Goal: Task Accomplishment & Management: Complete application form

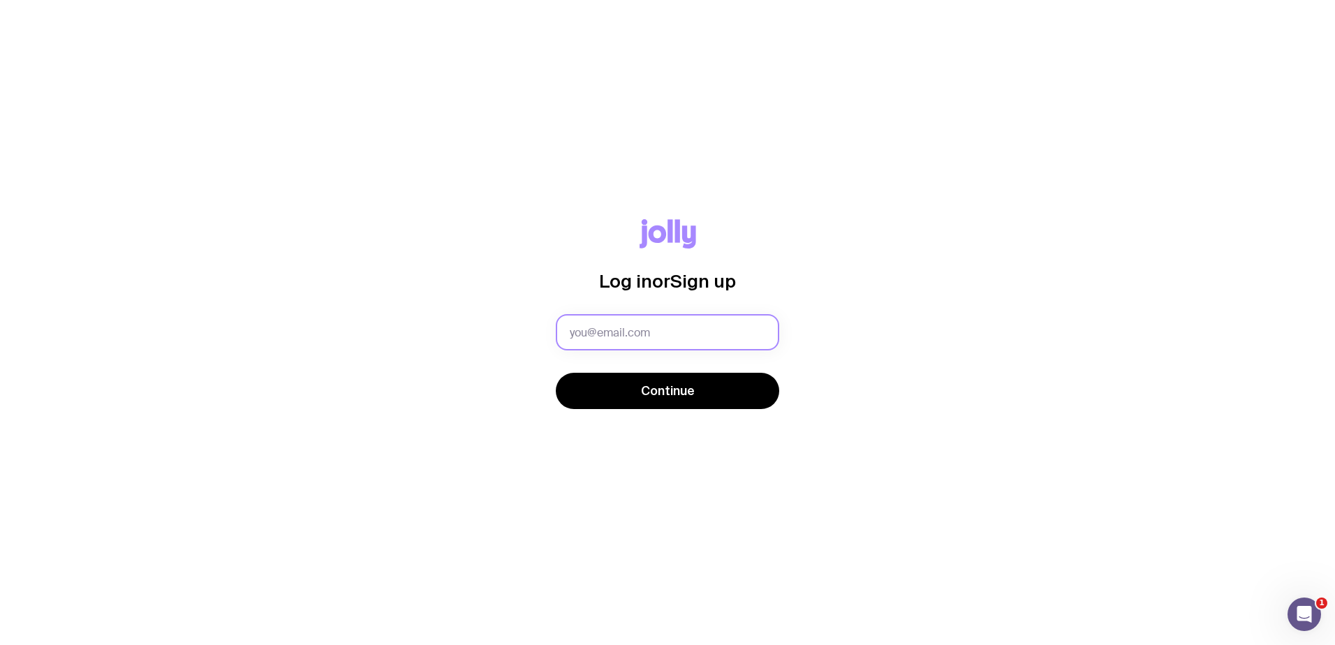
click at [660, 336] on input "text" at bounding box center [667, 332] width 223 height 36
type input "[PERSON_NAME][EMAIL_ADDRESS][DOMAIN_NAME]"
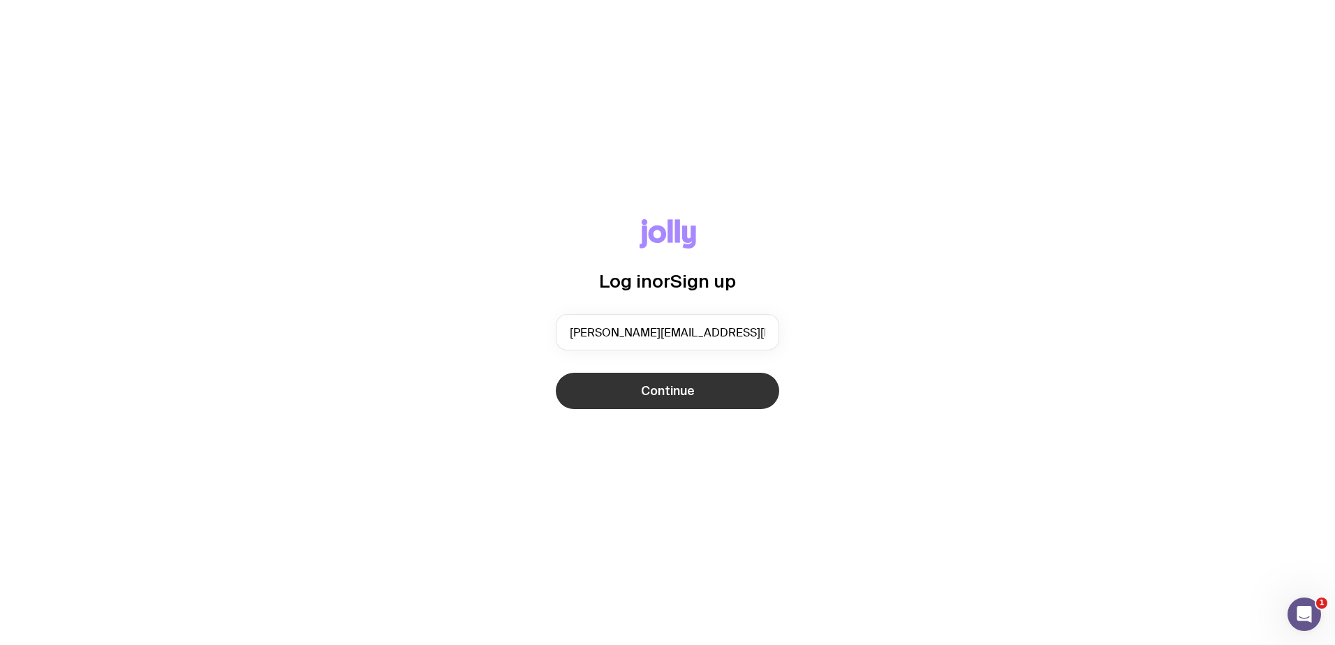
click at [656, 386] on span "Continue" at bounding box center [668, 391] width 54 height 17
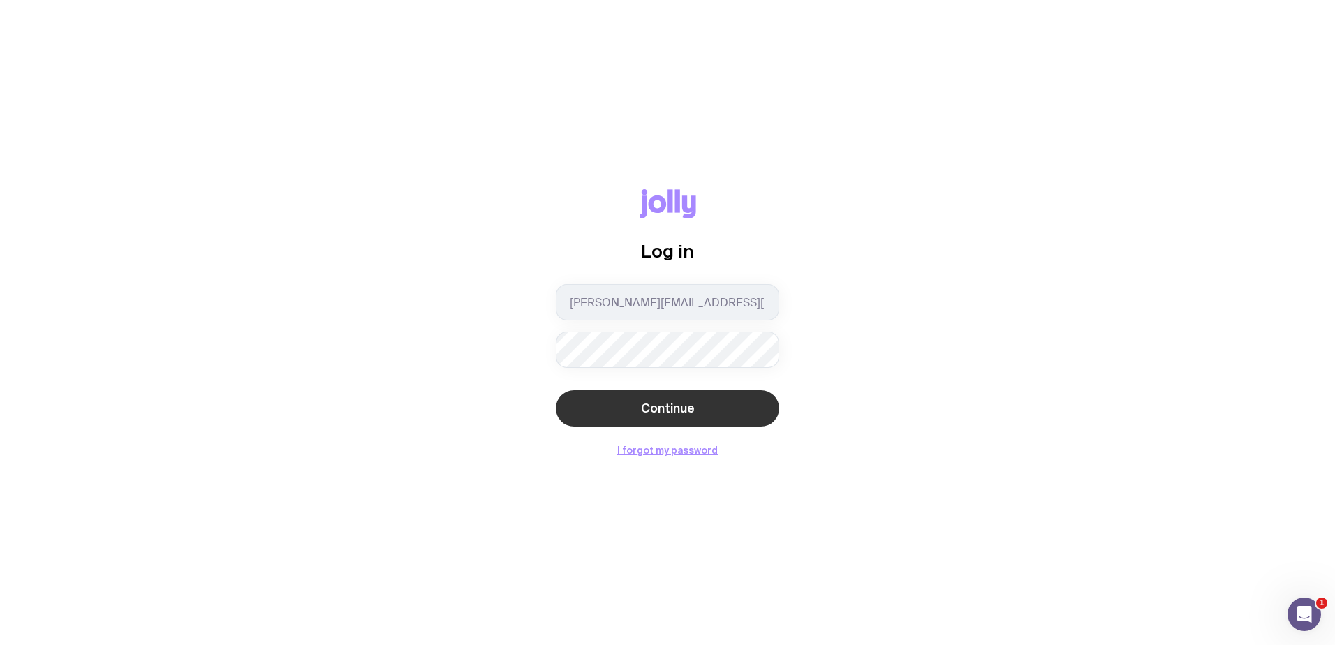
click at [709, 407] on button "Continue" at bounding box center [667, 408] width 223 height 36
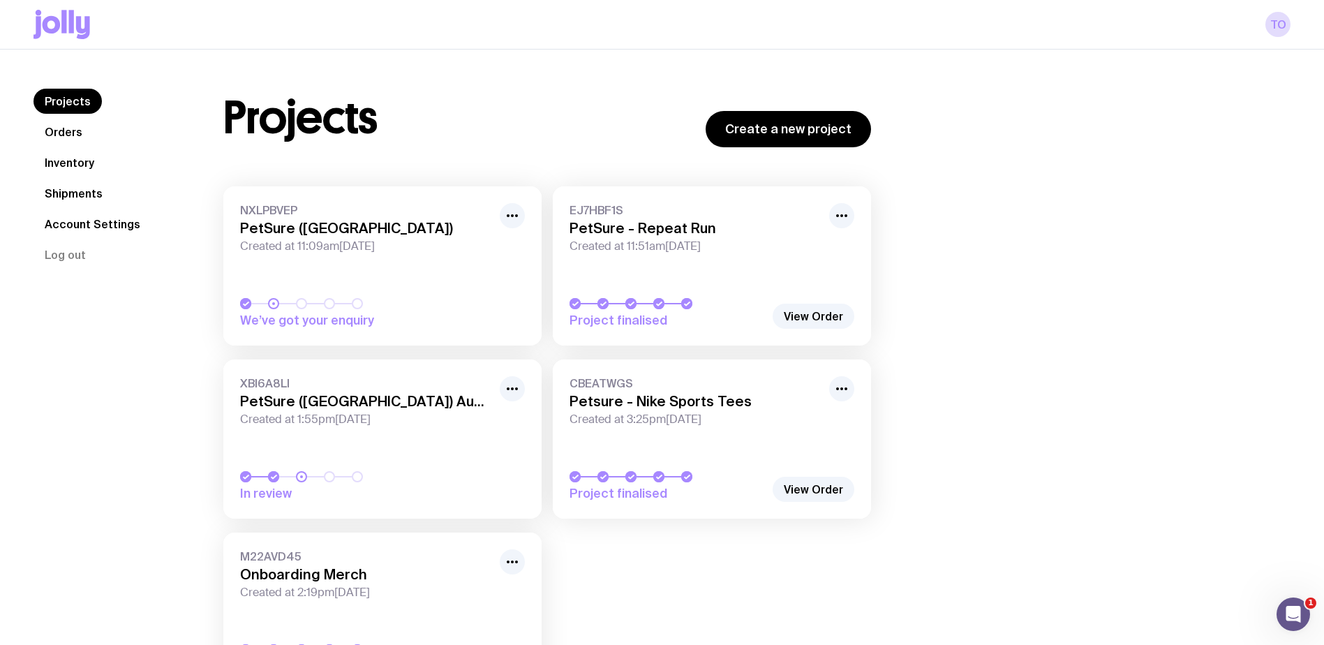
click at [53, 140] on link "Orders" at bounding box center [64, 131] width 60 height 25
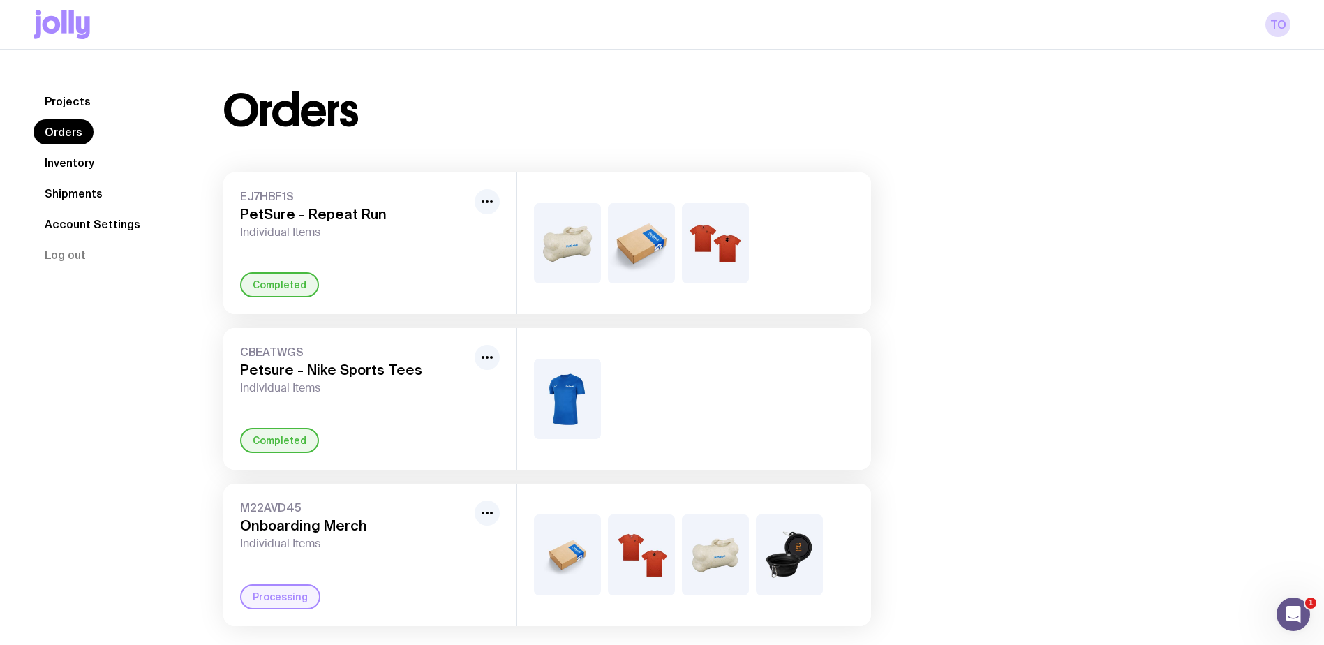
click at [66, 161] on link "Inventory" at bounding box center [70, 162] width 72 height 25
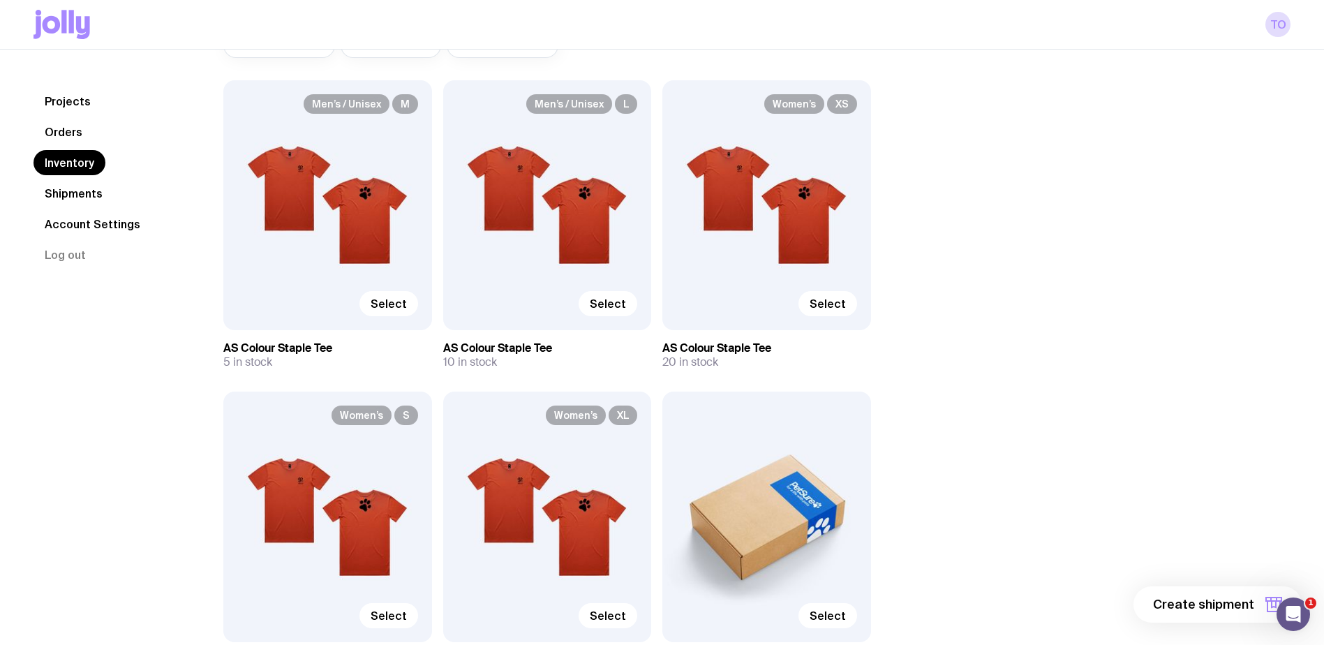
scroll to position [419, 0]
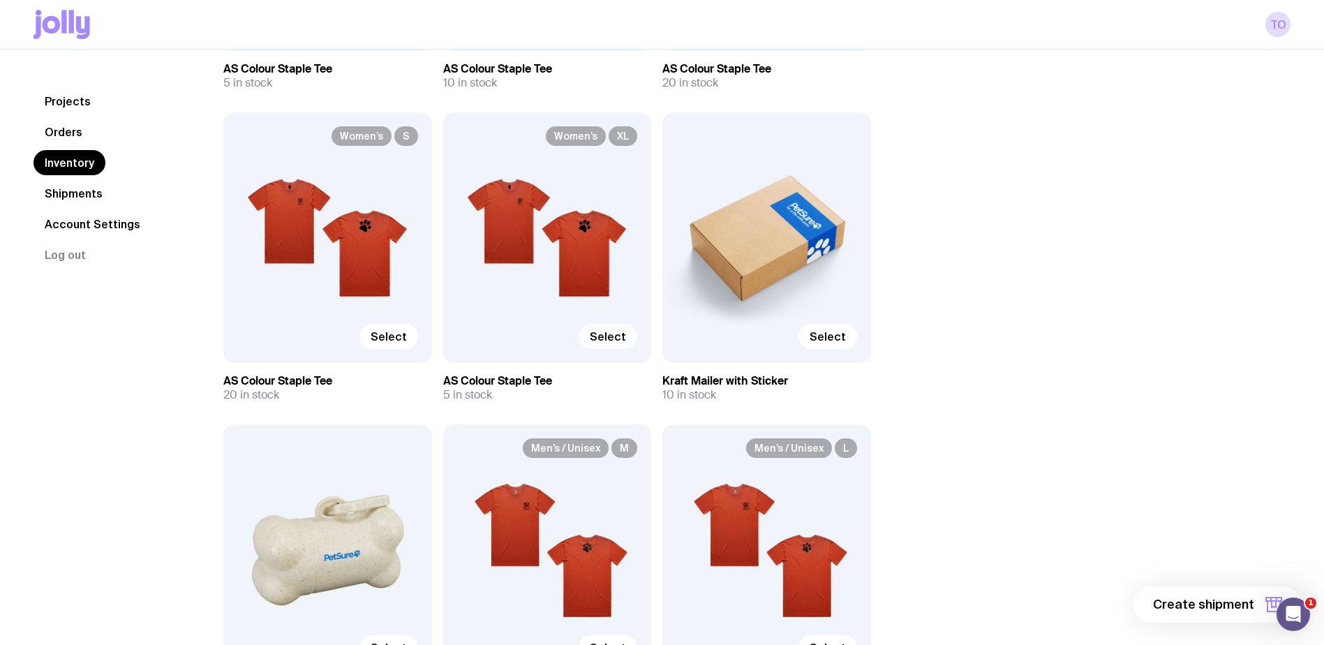
click at [610, 343] on label "Select" at bounding box center [608, 336] width 59 height 25
click at [0, 0] on input "Select" at bounding box center [0, 0] width 0 height 0
click at [837, 336] on span "Select" at bounding box center [828, 337] width 36 height 14
click at [0, 0] on input "Select" at bounding box center [0, 0] width 0 height 0
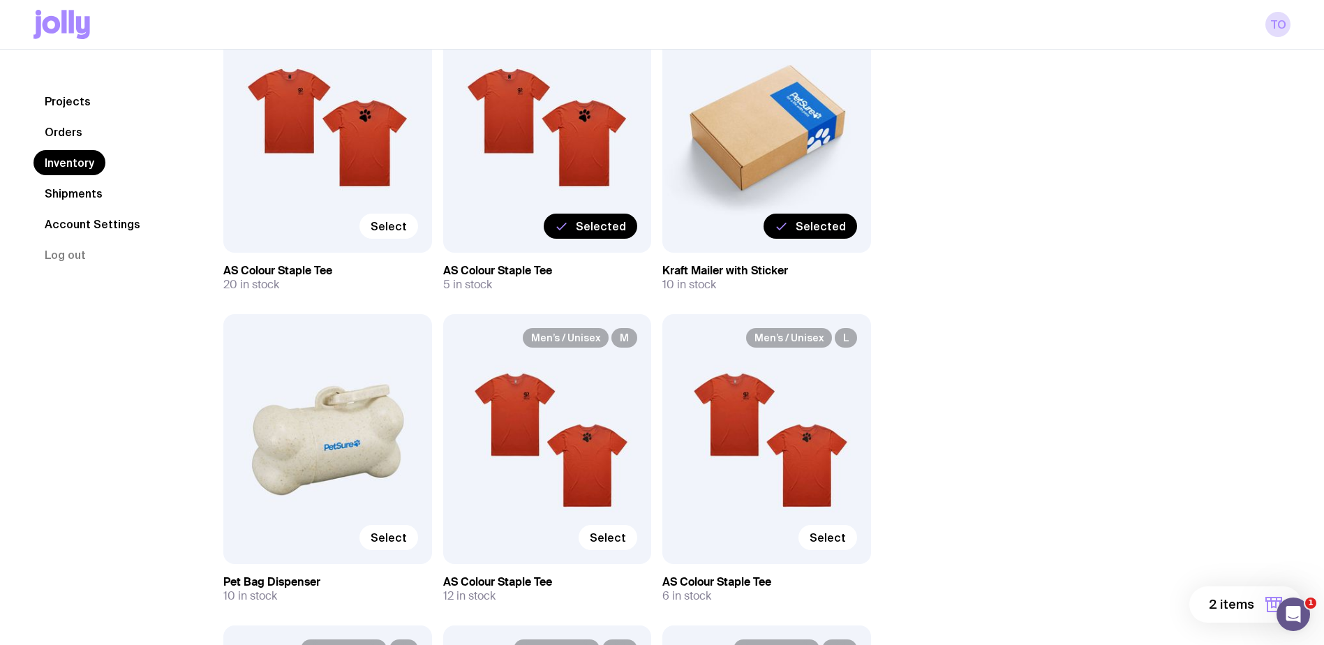
scroll to position [628, 0]
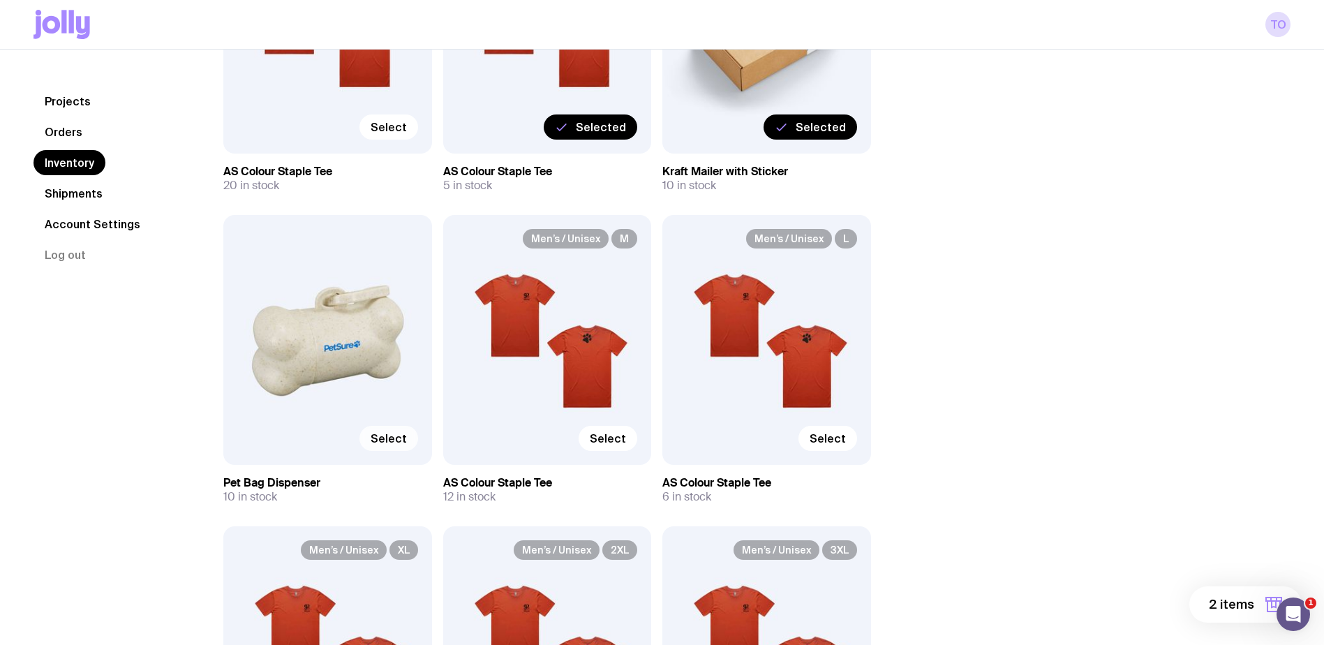
click at [390, 433] on span "Select" at bounding box center [389, 438] width 36 height 14
click at [0, 0] on input "Select" at bounding box center [0, 0] width 0 height 0
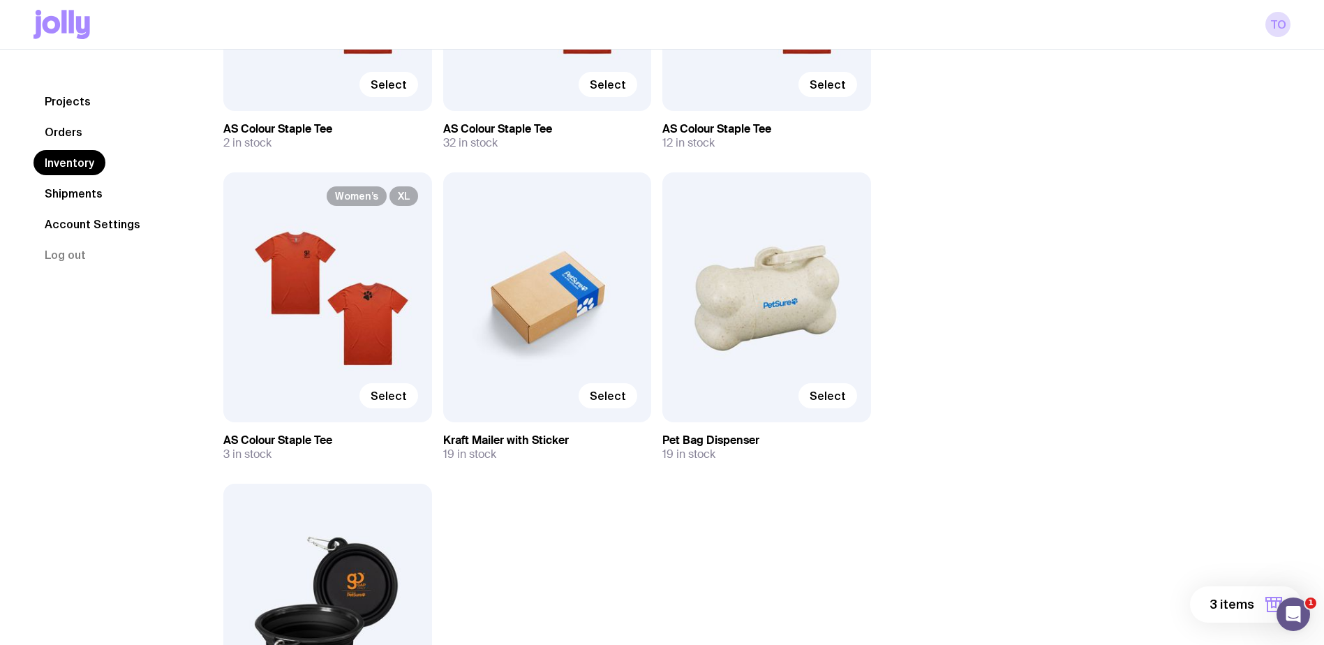
scroll to position [1829, 0]
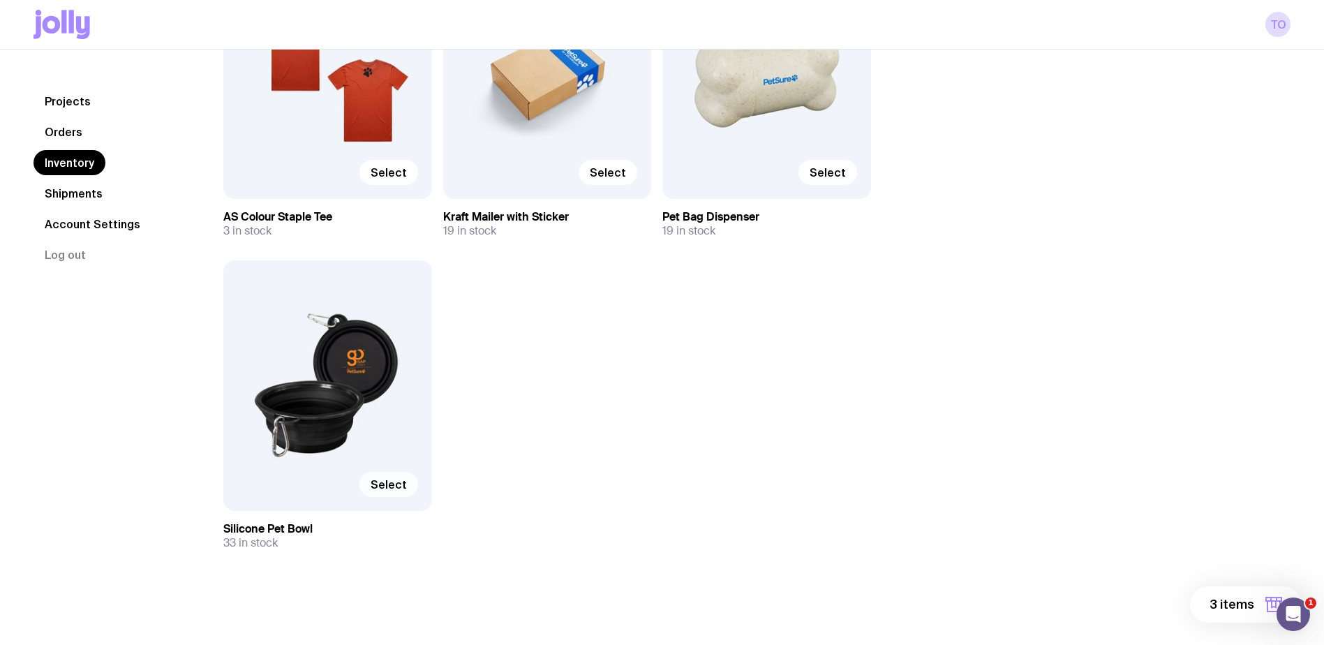
click at [396, 487] on span "Select" at bounding box center [389, 484] width 36 height 14
click at [0, 0] on input "Select" at bounding box center [0, 0] width 0 height 0
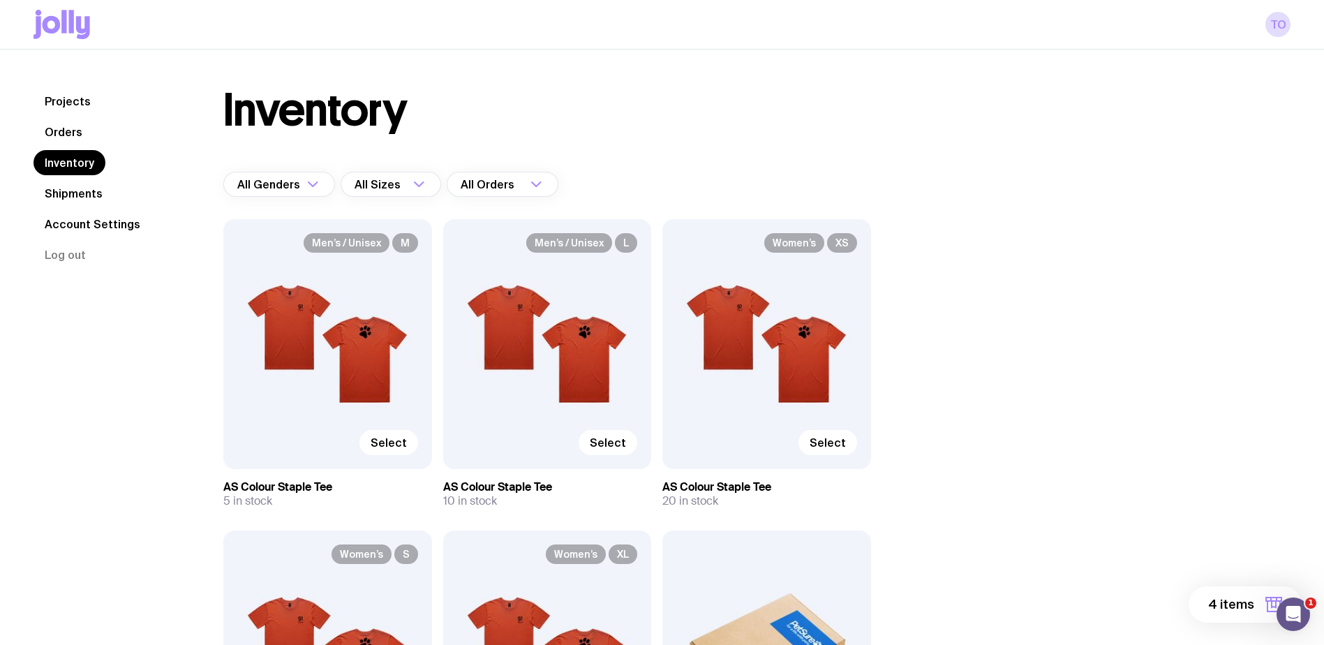
scroll to position [0, 0]
click at [1236, 605] on span "4 items" at bounding box center [1231, 604] width 46 height 17
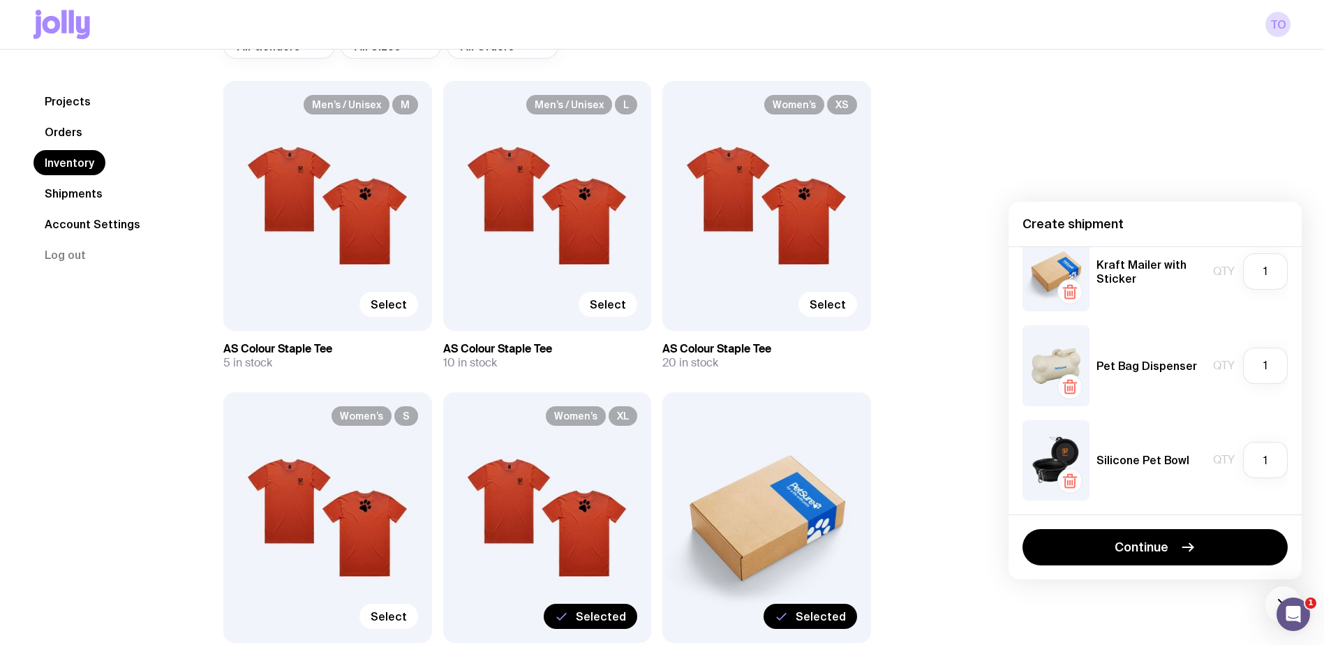
scroll to position [140, 0]
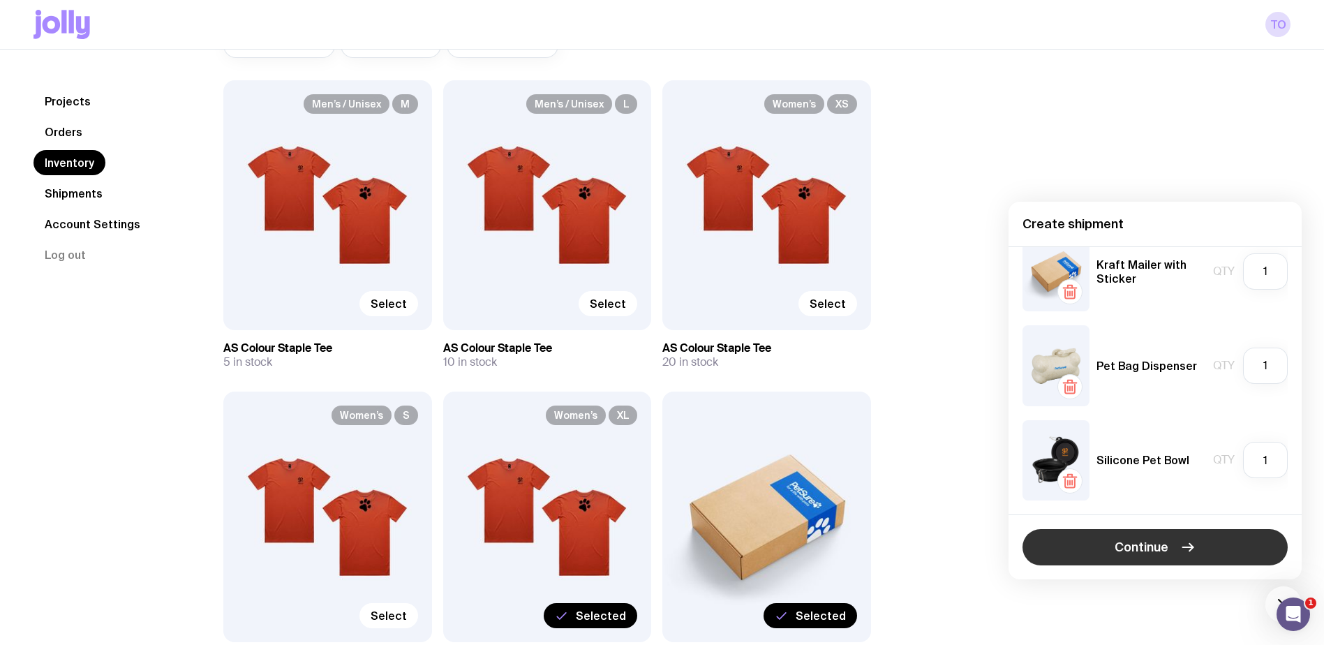
click at [1150, 544] on span "Continue" at bounding box center [1142, 547] width 54 height 17
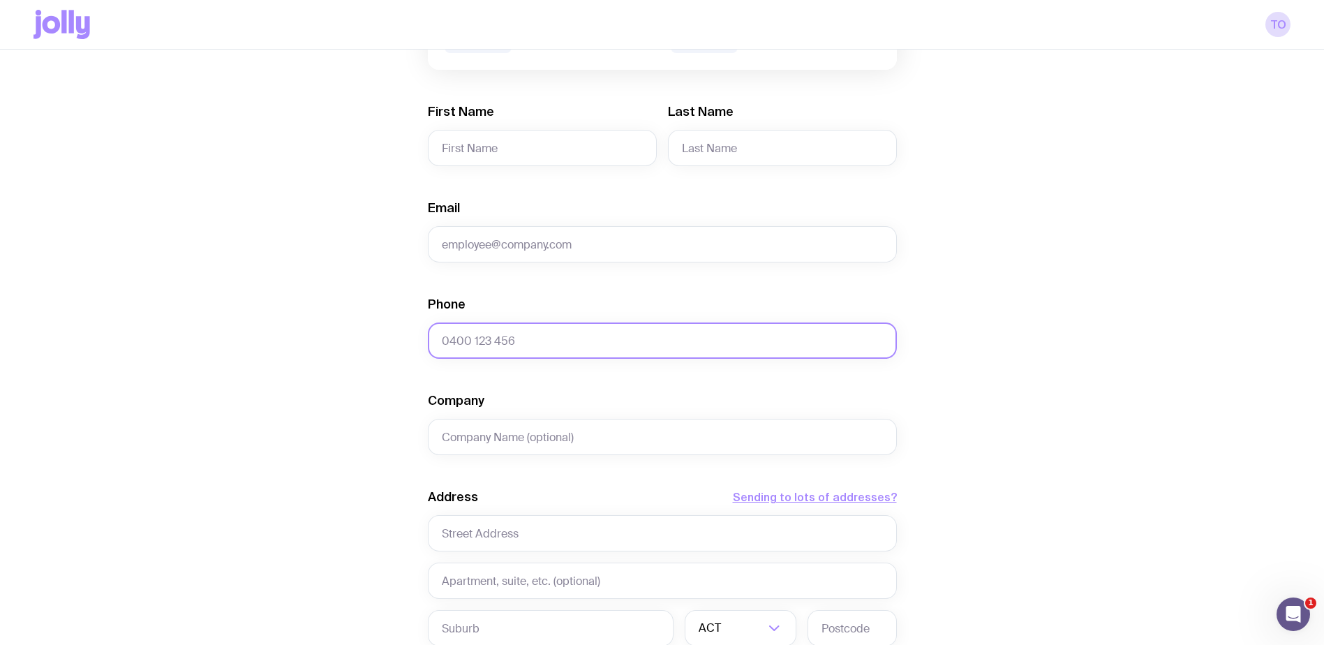
scroll to position [349, 0]
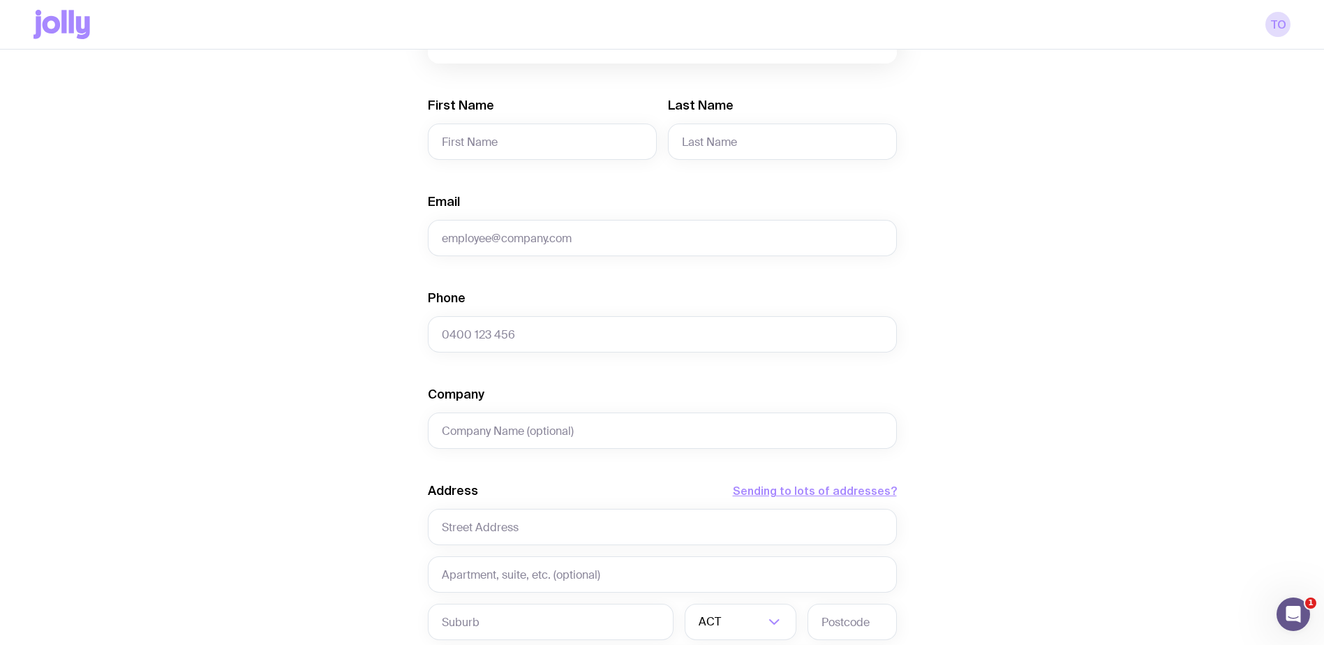
click at [547, 161] on form "Shipment details 1 AS Colour Staple Tee Women’s · X-Large 1 Kraft Mailer with S…" at bounding box center [662, 337] width 469 height 1043
click at [553, 142] on input "First Name" at bounding box center [542, 142] width 229 height 36
type input "[PERSON_NAME]"
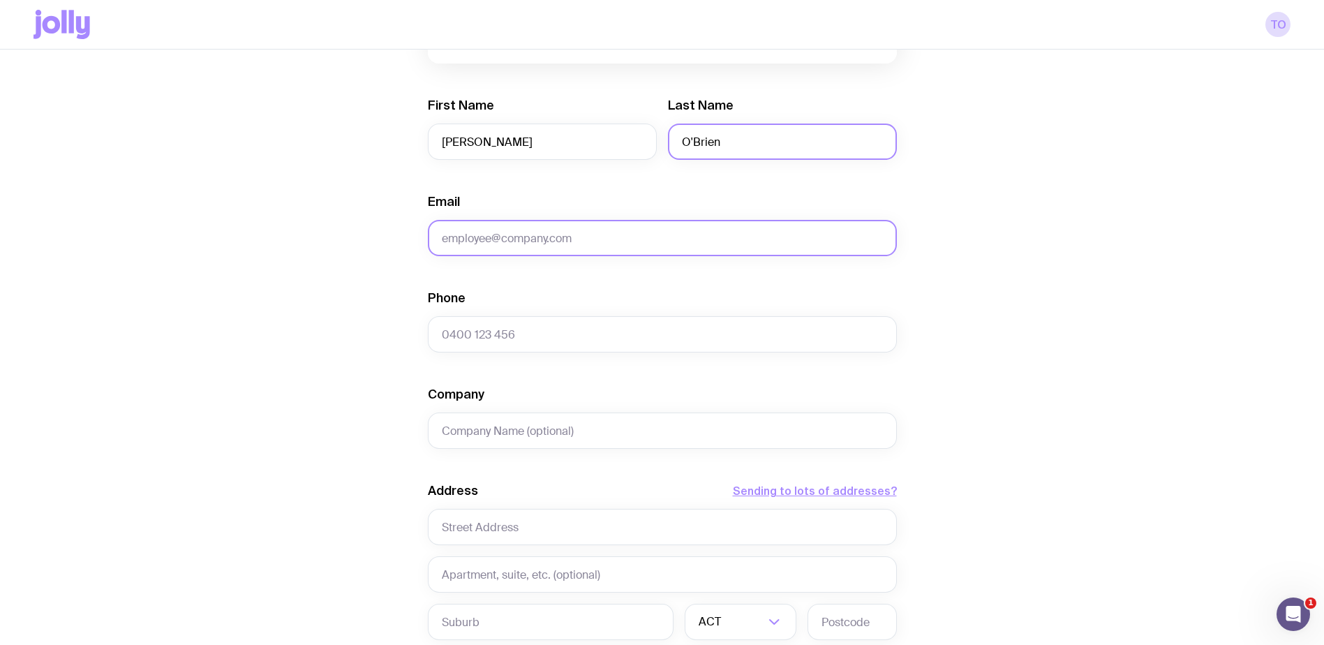
type input "O'Brien"
click at [490, 237] on input "Email" at bounding box center [662, 238] width 469 height 36
type input "[PERSON_NAME][EMAIL_ADDRESS][DOMAIN_NAME]"
type input "0450573855"
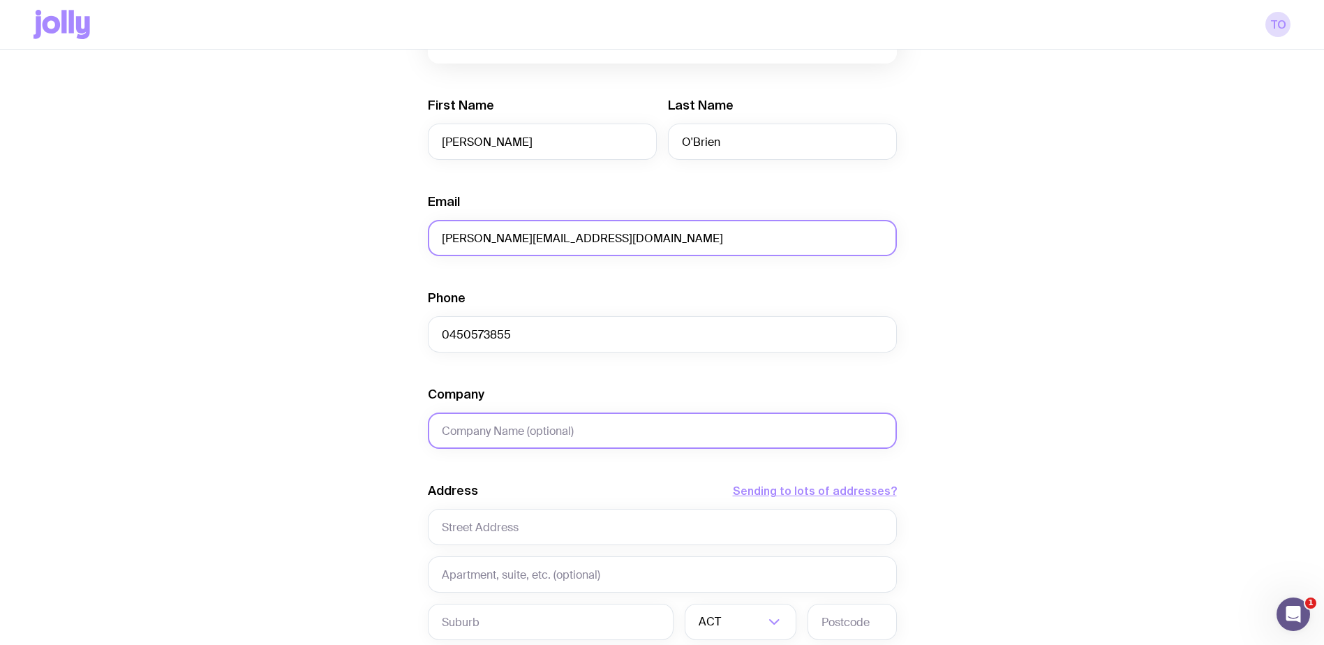
type input "PetSure"
type input "Level [GEOGRAPHIC_DATA][STREET_ADDRESS]"
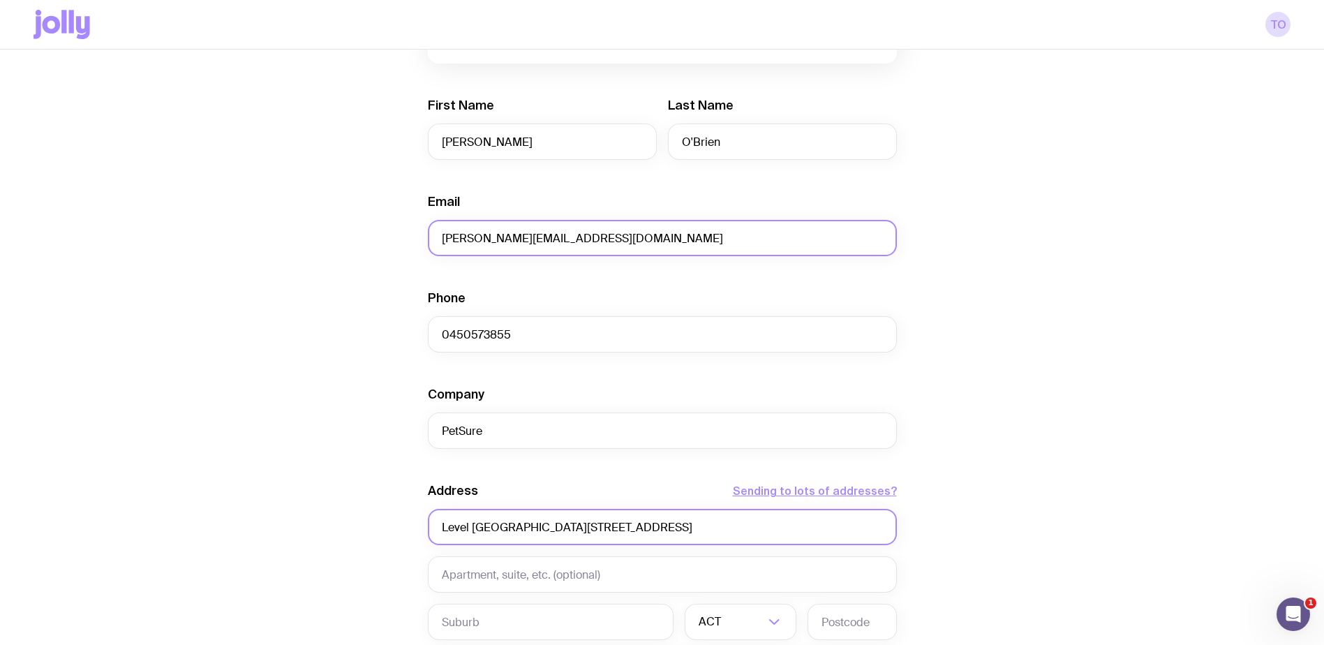
type input "Chatswood"
type input "2067"
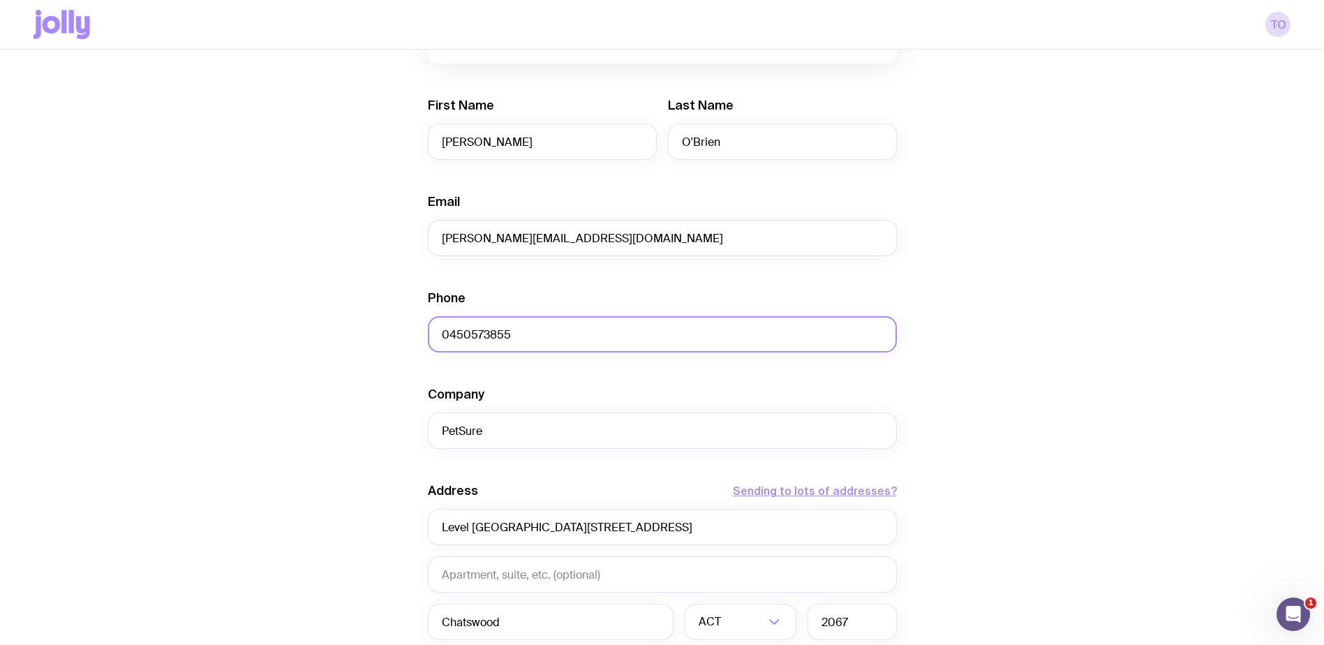
drag, startPoint x: 528, startPoint y: 336, endPoint x: 368, endPoint y: 333, distance: 159.9
click at [368, 333] on div "Create shipment Shipment details 1 AS Colour Staple Tee Women’s · X-Large 1 Kra…" at bounding box center [662, 335] width 1257 height 1159
type input "0402664870"
click at [316, 362] on div "Create shipment Shipment details 1 AS Colour Staple Tee Women’s · X-Large 1 Kra…" at bounding box center [662, 335] width 1257 height 1159
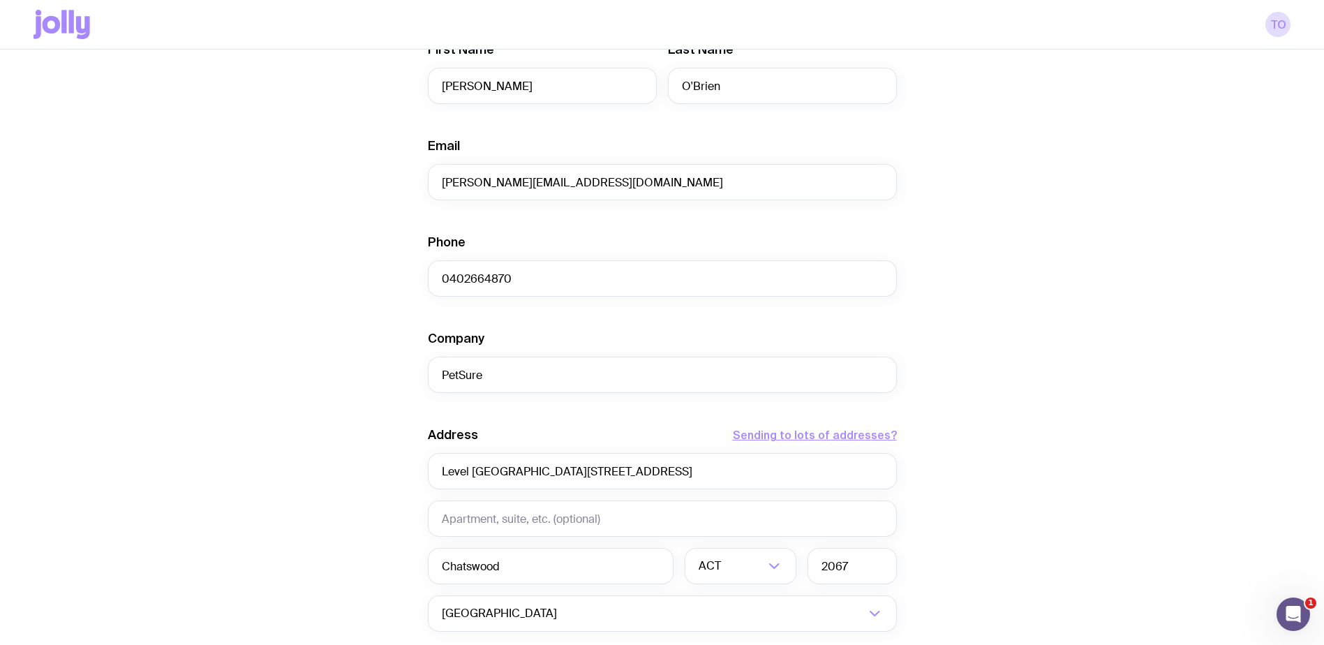
scroll to position [558, 0]
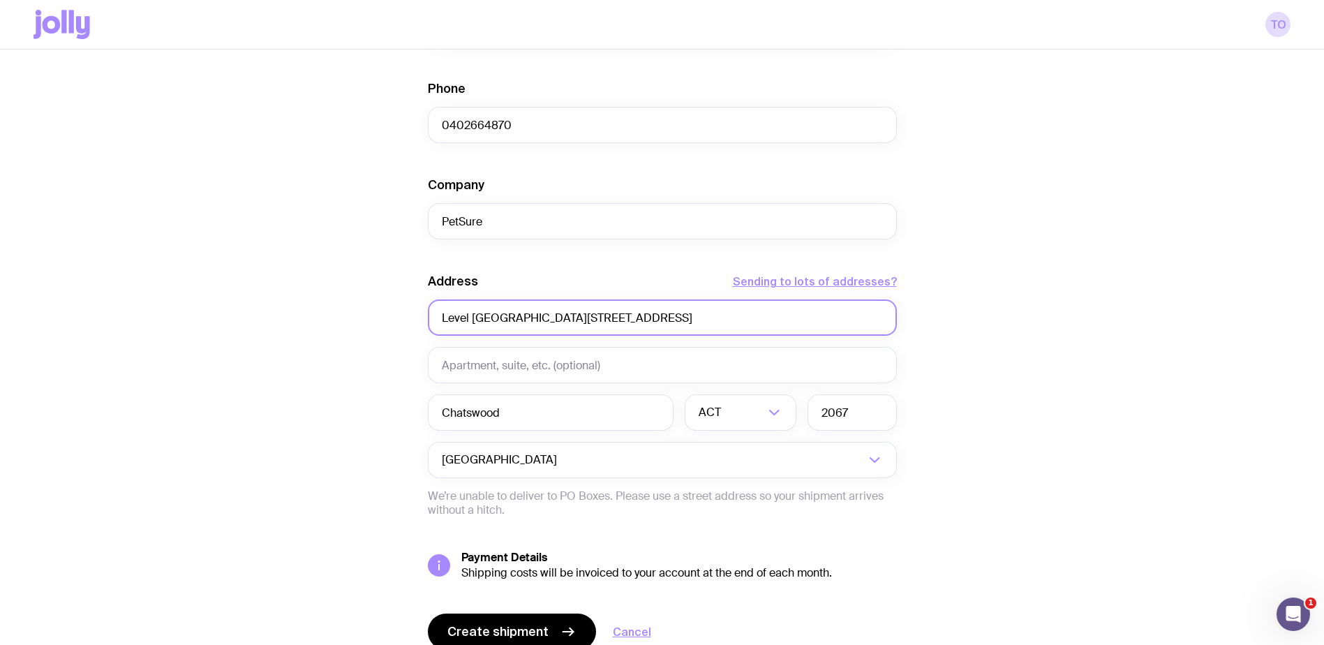
click at [585, 319] on input "Level [GEOGRAPHIC_DATA][STREET_ADDRESS]" at bounding box center [662, 317] width 469 height 36
type input "Level [GEOGRAPHIC_DATA][STREET_ADDRESS]"
drag, startPoint x: 293, startPoint y: 325, endPoint x: 328, endPoint y: 346, distance: 41.0
click at [293, 325] on div "Create shipment Shipment details 1 AS Colour Staple Tee Women’s · X-Large 1 Kra…" at bounding box center [662, 126] width 1257 height 1159
click at [554, 415] on input "Chatswood" at bounding box center [551, 412] width 246 height 36
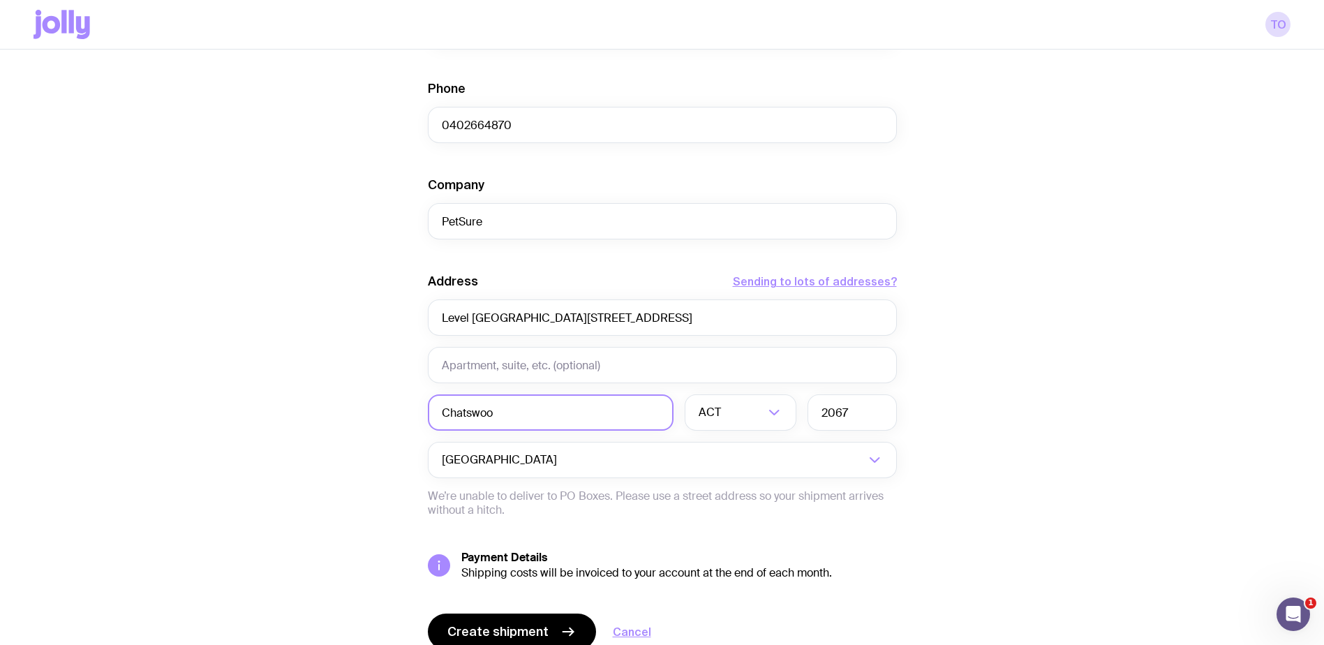
type input "Chatswood"
drag, startPoint x: 895, startPoint y: 410, endPoint x: 796, endPoint y: 415, distance: 99.2
click at [887, 410] on input "2067" at bounding box center [852, 412] width 89 height 36
click at [776, 413] on icon "Search for option" at bounding box center [774, 412] width 9 height 4
click at [719, 480] on li "[GEOGRAPHIC_DATA]" at bounding box center [741, 486] width 110 height 30
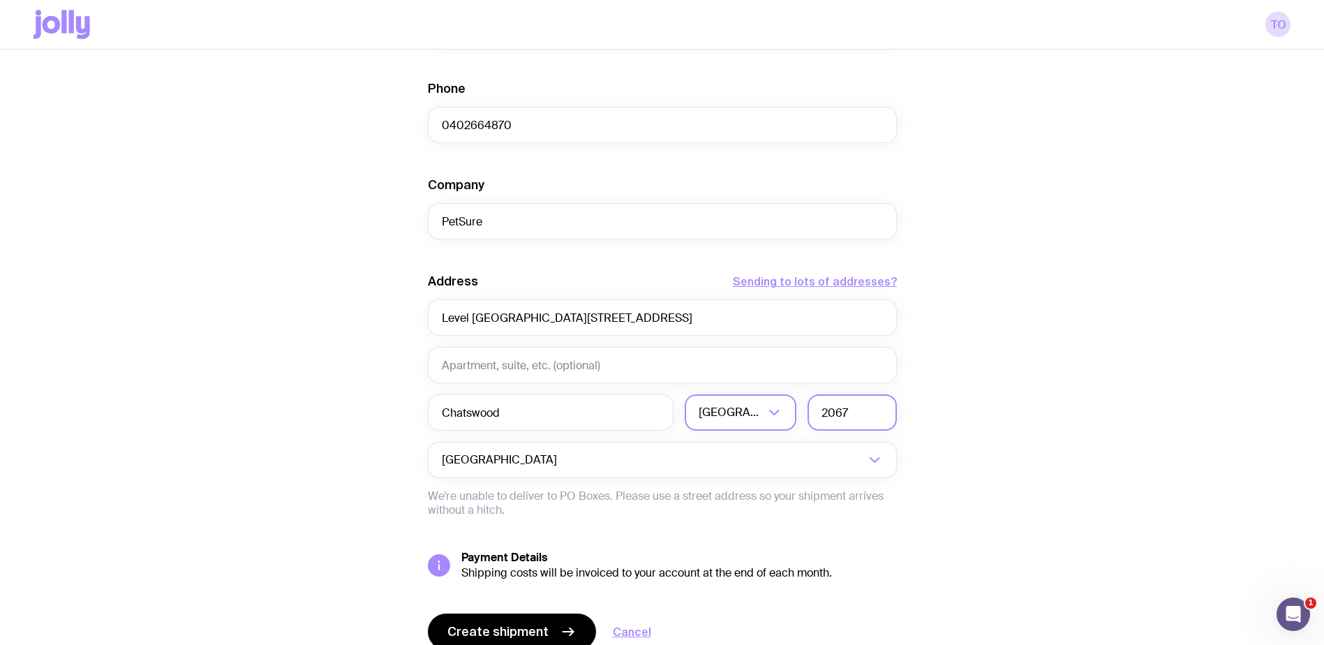
click at [869, 416] on input "2067" at bounding box center [852, 412] width 89 height 36
type input "2067"
click at [236, 459] on div "Create shipment Shipment details 1 AS Colour Staple Tee Women’s · X-Large 1 Kra…" at bounding box center [662, 126] width 1257 height 1159
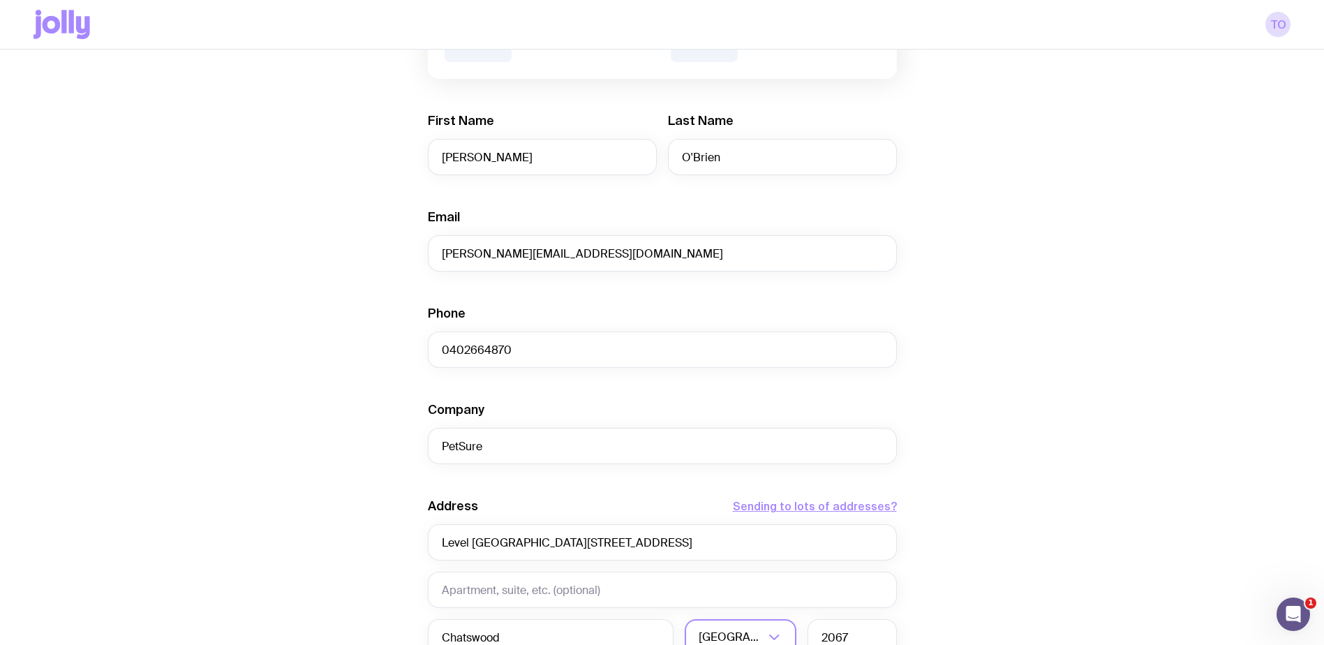
scroll to position [200, 0]
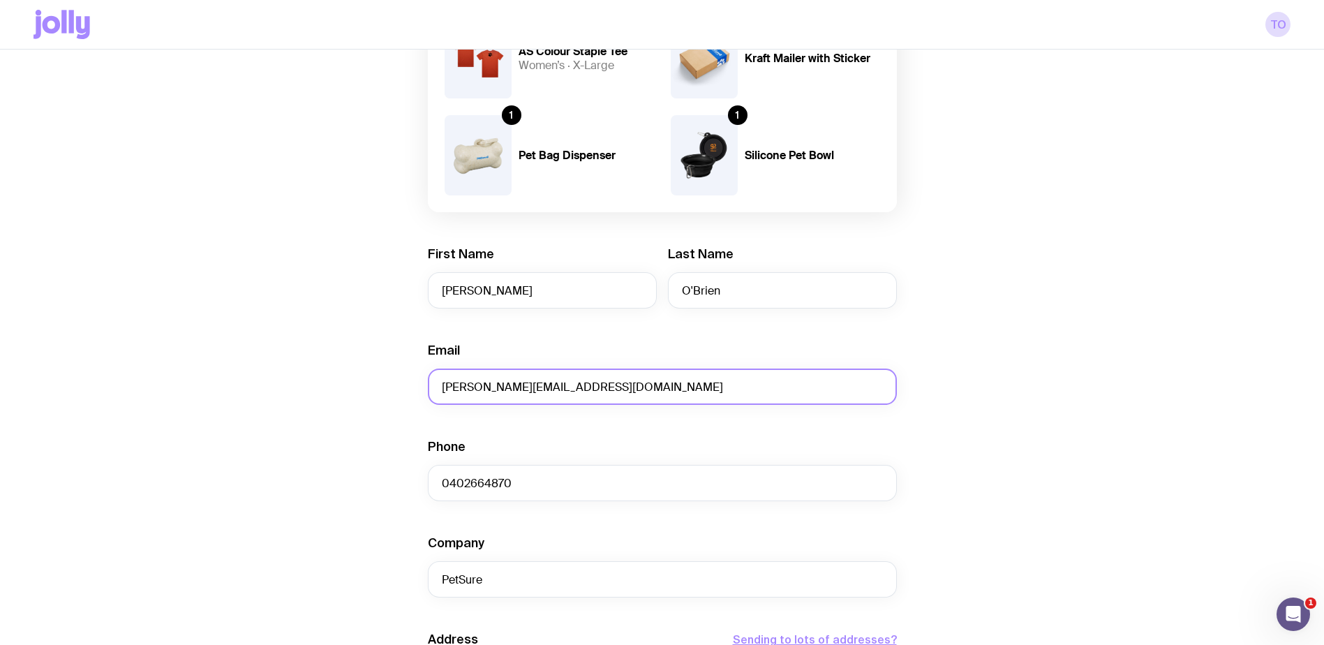
click at [652, 376] on input "[PERSON_NAME][EMAIL_ADDRESS][DOMAIN_NAME]" at bounding box center [662, 387] width 469 height 36
type input "[PERSON_NAME][EMAIL_ADDRESS][DOMAIN_NAME]"
click at [609, 282] on input "[PERSON_NAME]" at bounding box center [542, 290] width 229 height 36
click at [604, 288] on input "[PERSON_NAME]" at bounding box center [542, 290] width 229 height 36
type input "[PERSON_NAME]"
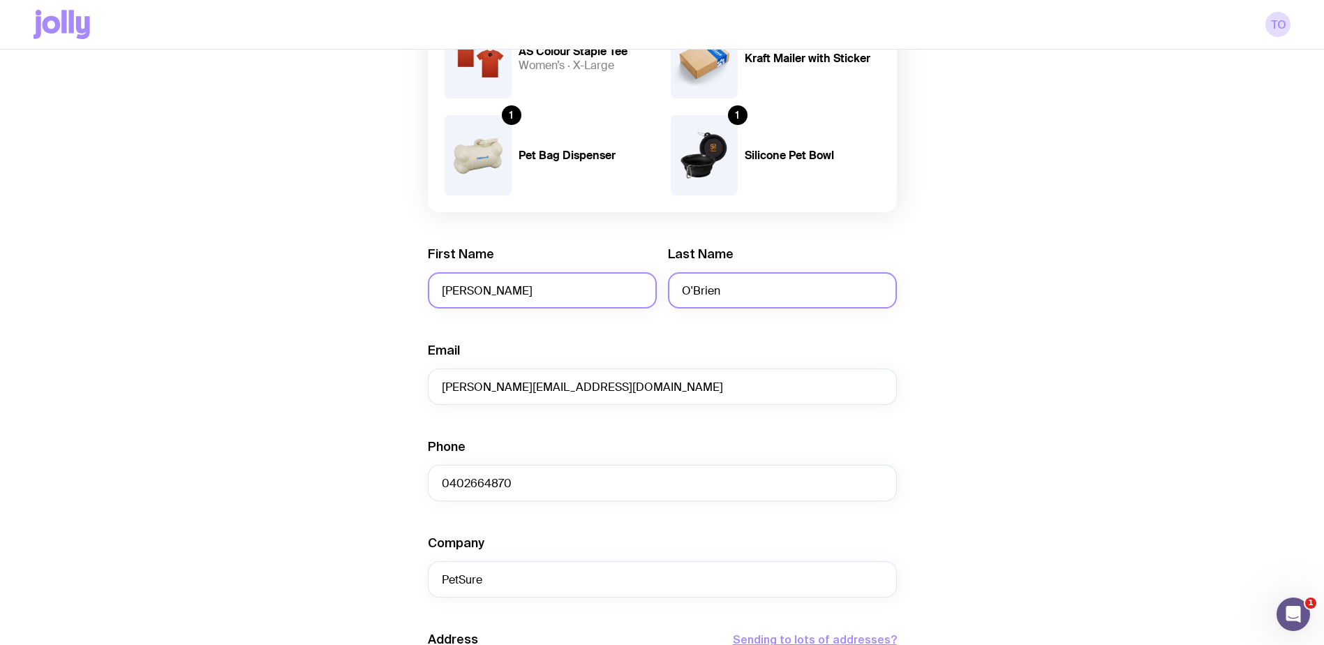
drag, startPoint x: 653, startPoint y: 288, endPoint x: 559, endPoint y: 288, distance: 94.2
click at [559, 288] on div "First Name [PERSON_NAME] Last Name [PERSON_NAME]" at bounding box center [662, 277] width 469 height 63
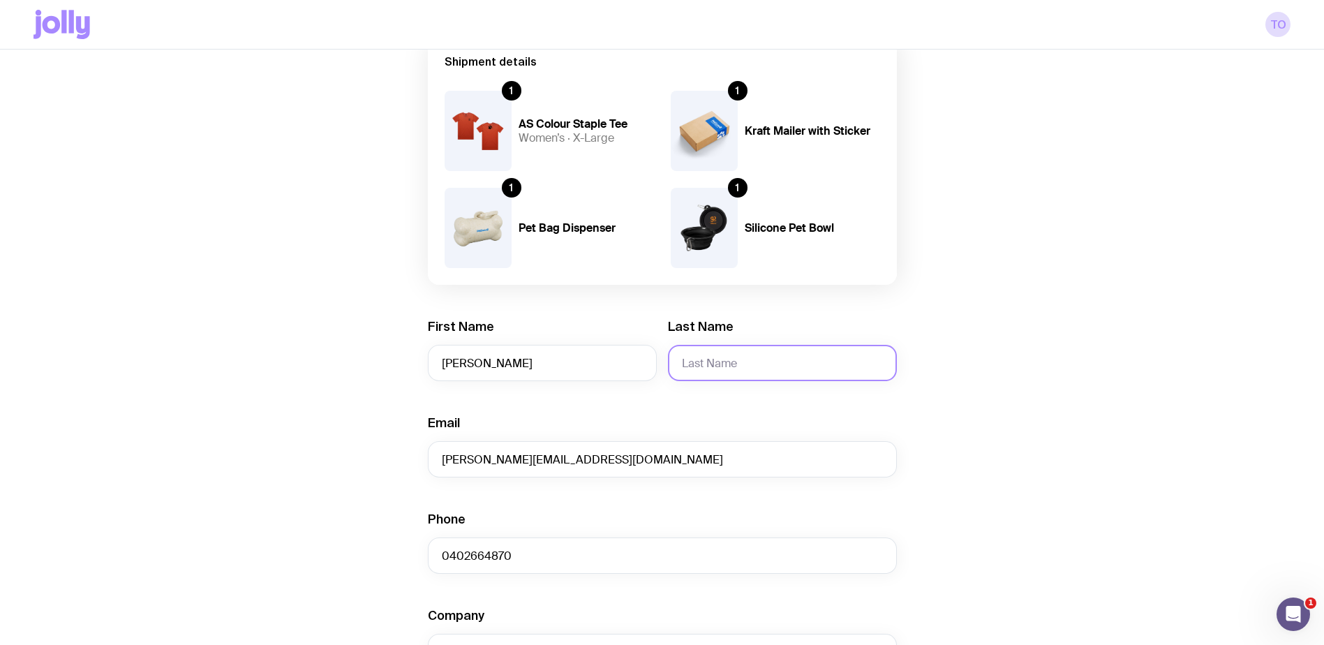
scroll to position [0, 0]
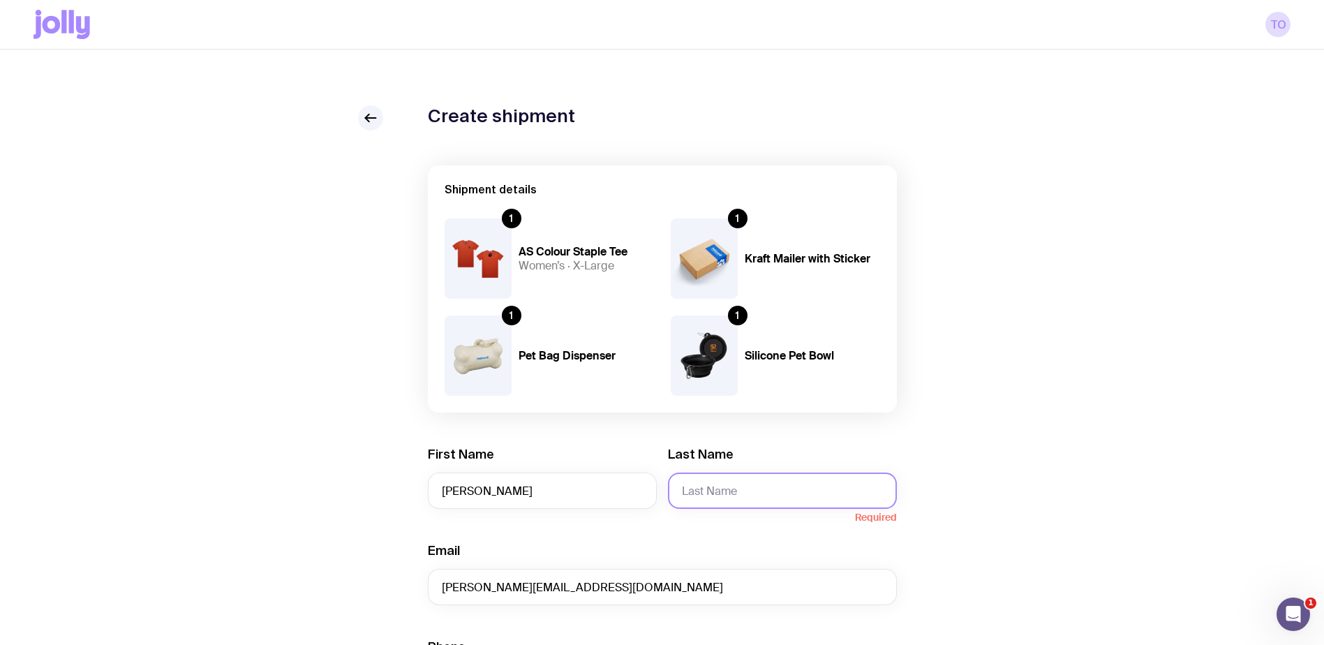
click at [746, 484] on input "Last Name" at bounding box center [782, 491] width 229 height 36
type input "[PERSON_NAME]"
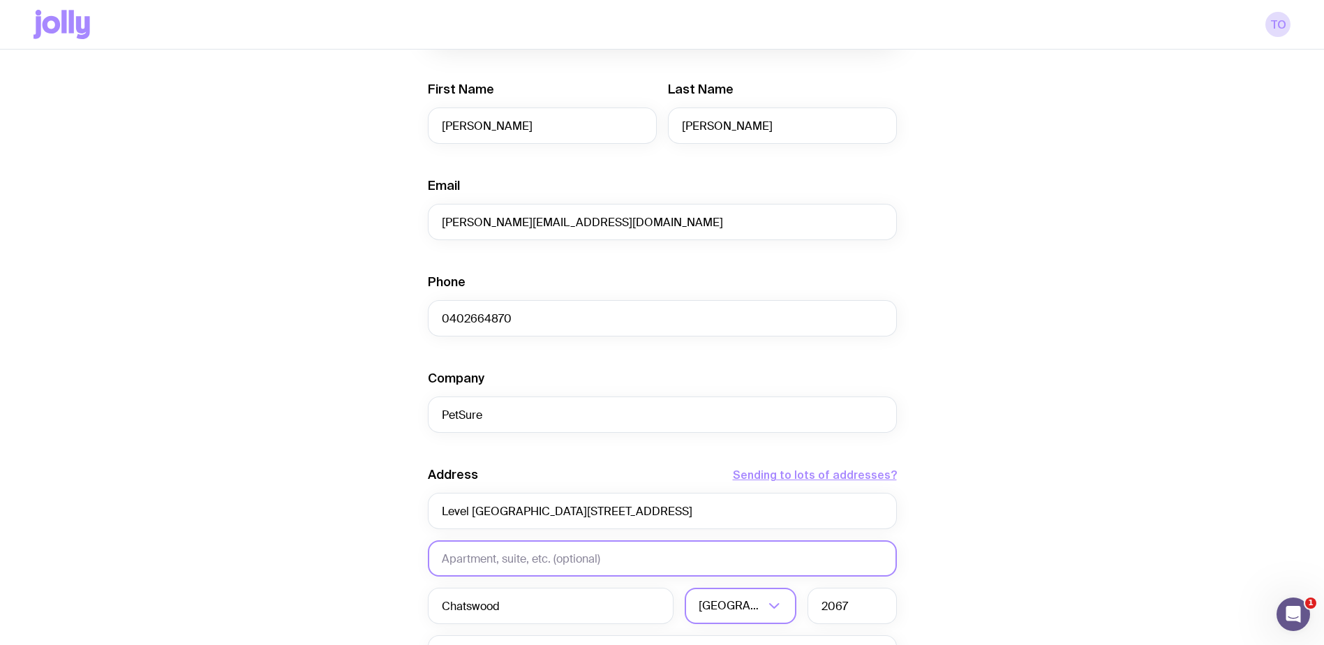
scroll to position [489, 0]
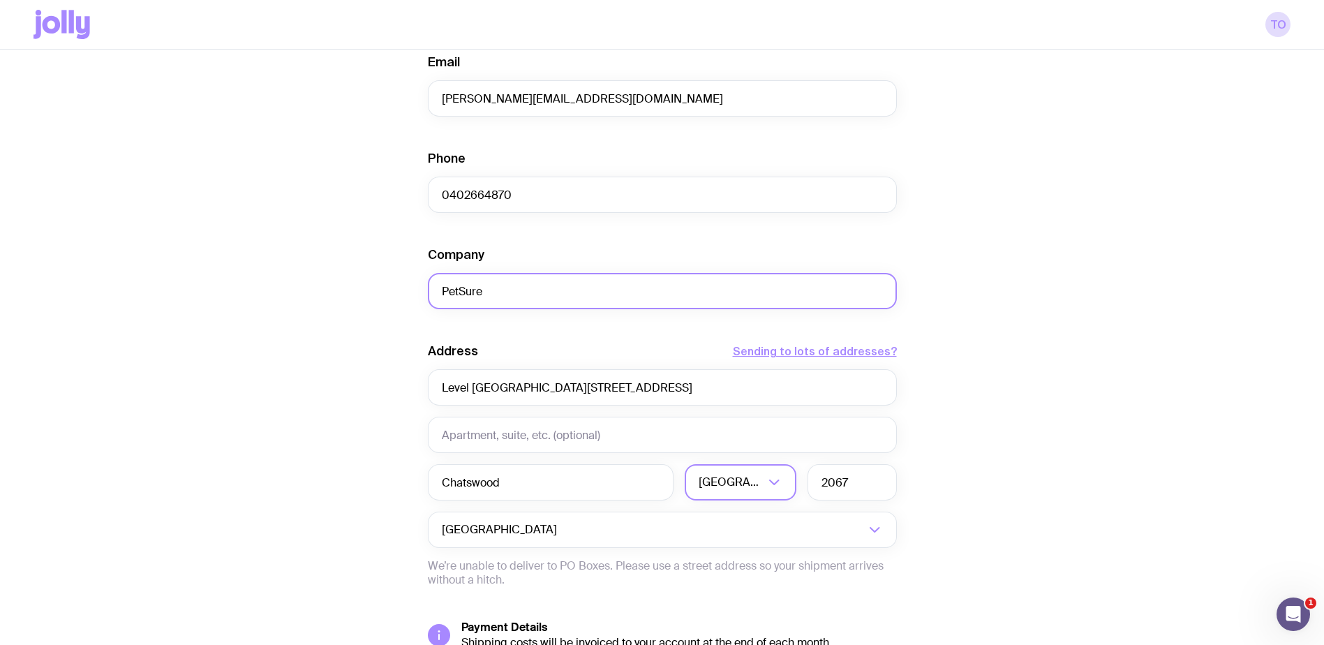
click at [557, 280] on input "PetSure" at bounding box center [662, 291] width 469 height 36
type input "PetSure"
click at [387, 286] on div "Create shipment Shipment details 1 AS Colour Staple Tee Women’s · X-Large 1 Kra…" at bounding box center [662, 196] width 1257 height 1159
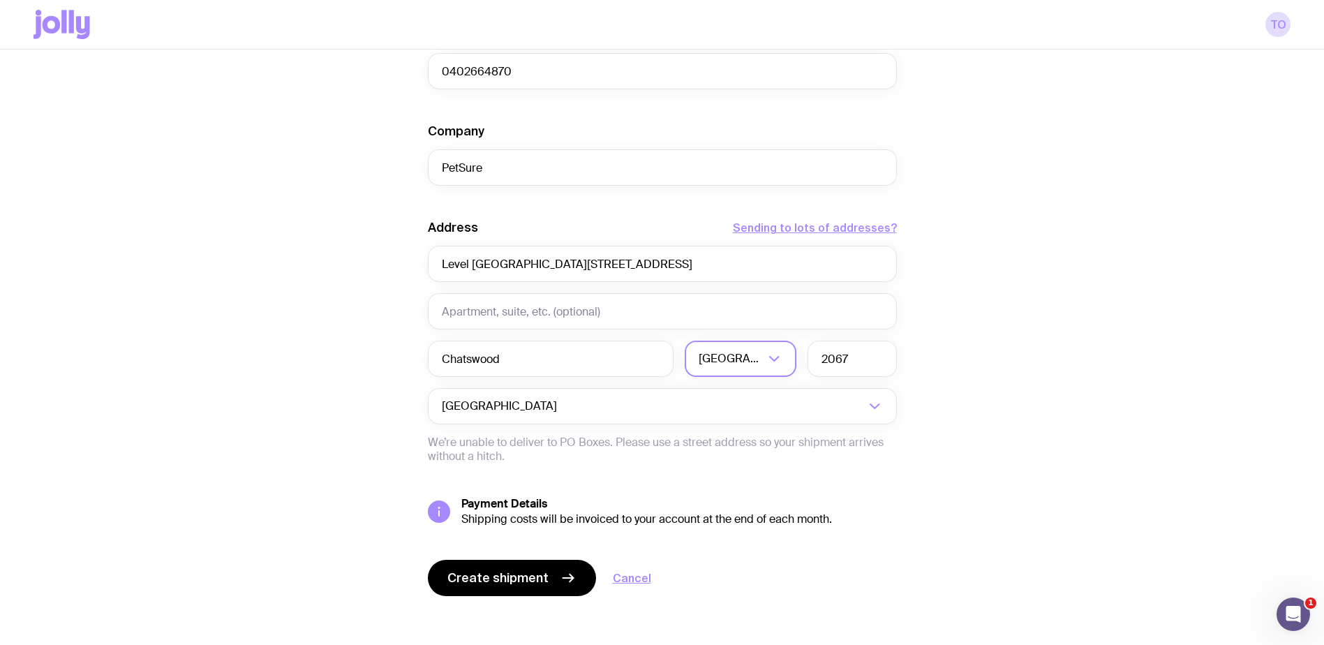
scroll to position [619, 0]
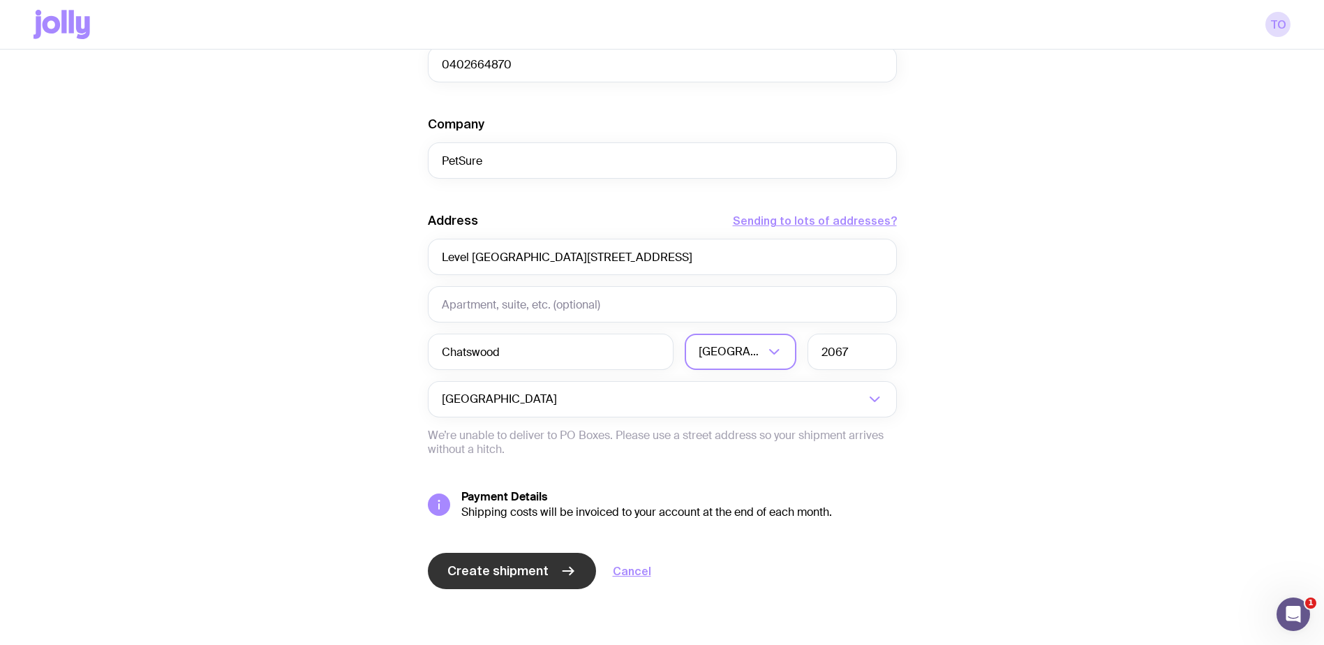
click at [527, 567] on span "Create shipment" at bounding box center [497, 571] width 101 height 17
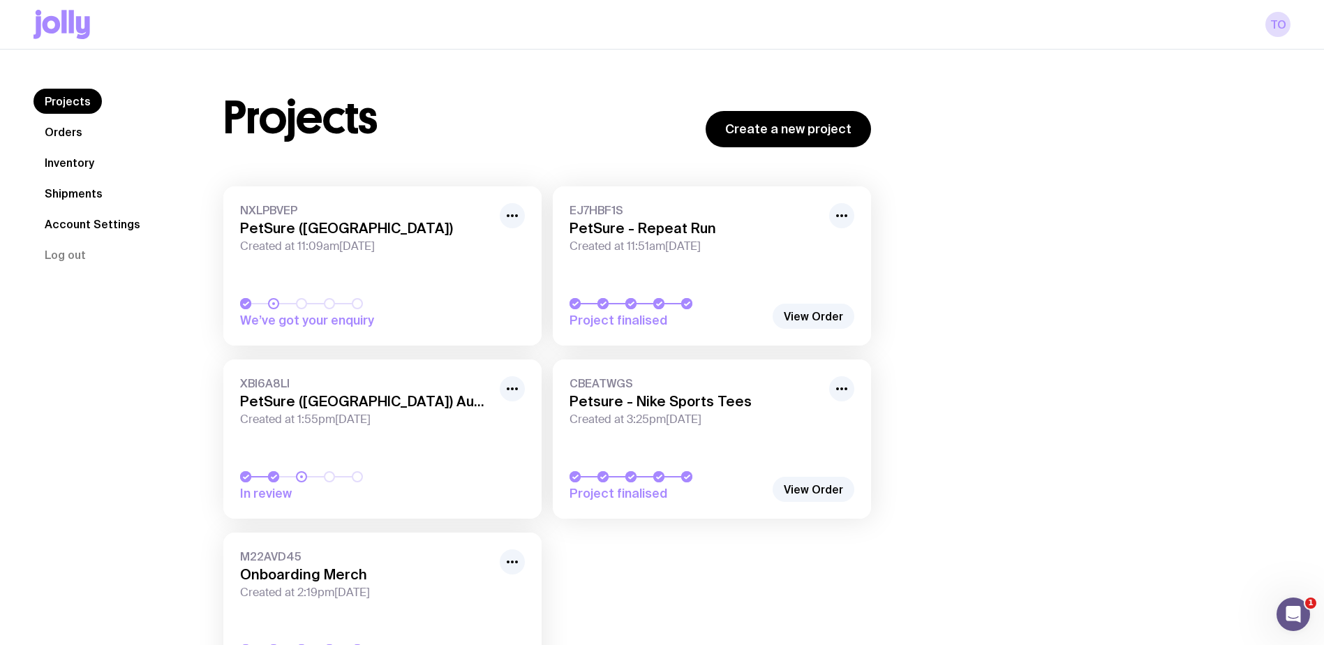
click at [59, 195] on link "Shipments" at bounding box center [74, 193] width 80 height 25
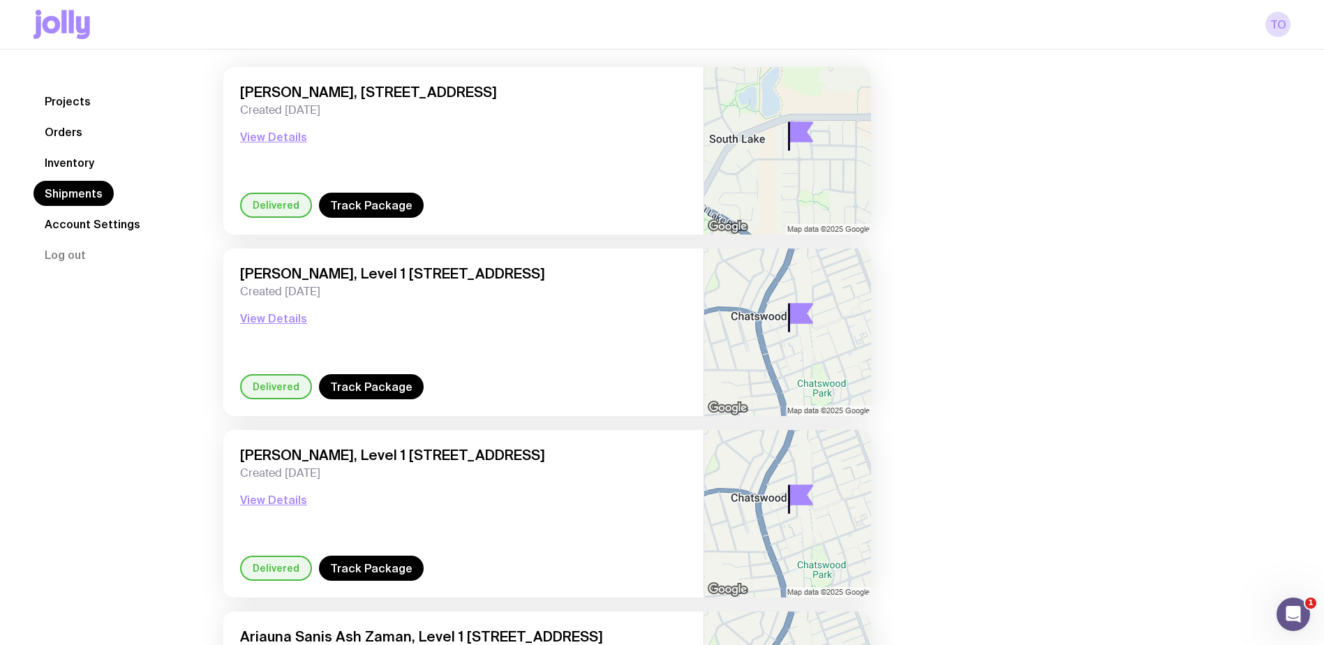
scroll to position [140, 0]
